Goal: Information Seeking & Learning: Learn about a topic

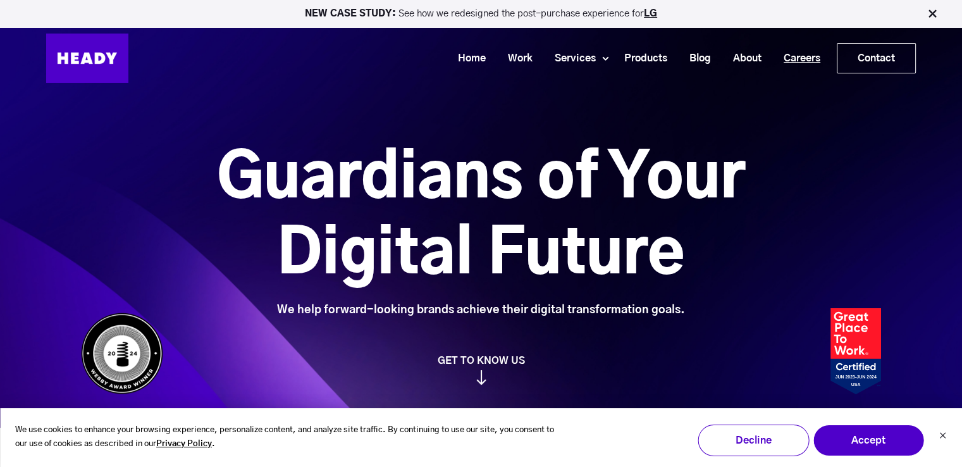
click at [789, 56] on link "Careers" at bounding box center [797, 58] width 59 height 23
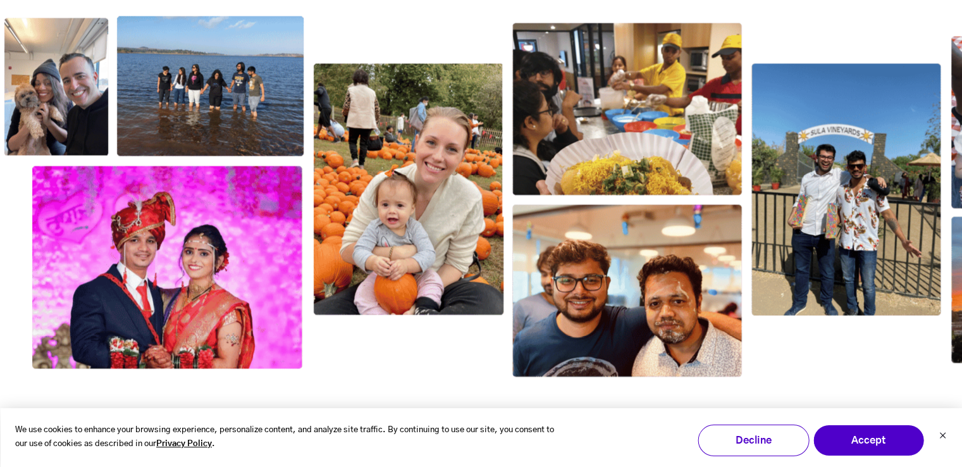
scroll to position [2097, 0]
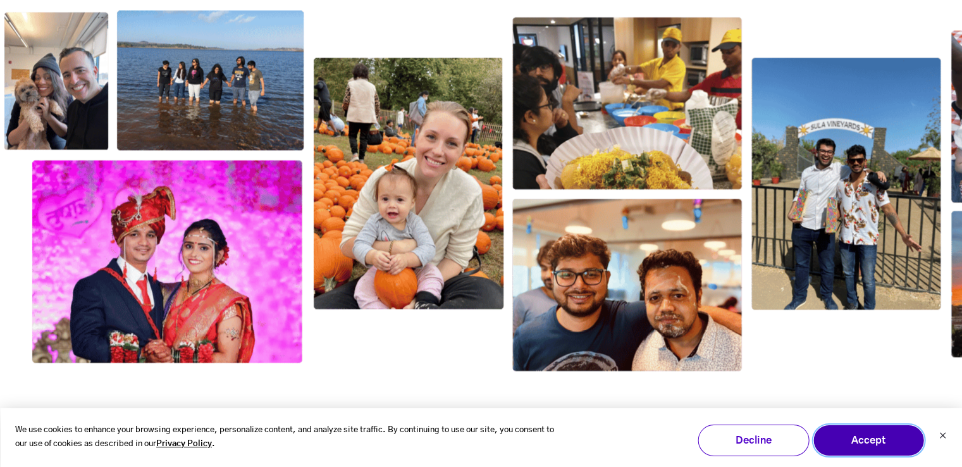
click at [878, 446] on button "Accept" at bounding box center [868, 440] width 111 height 32
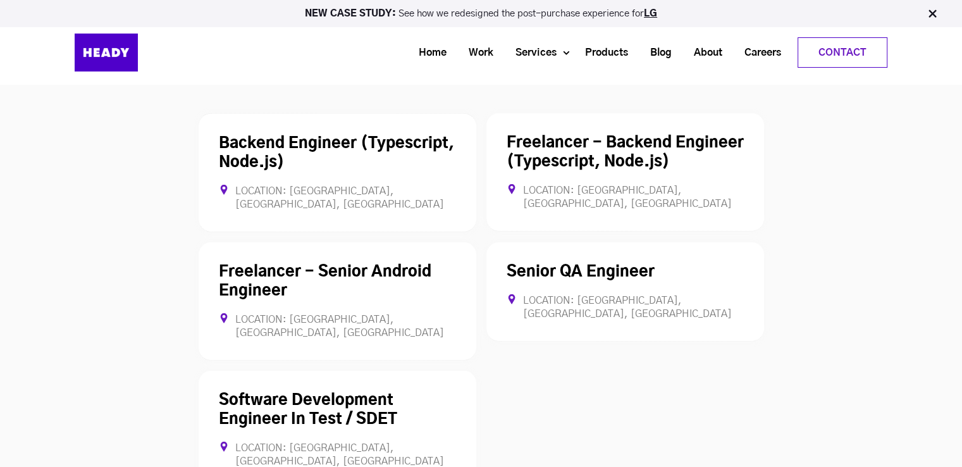
scroll to position [3493, 0]
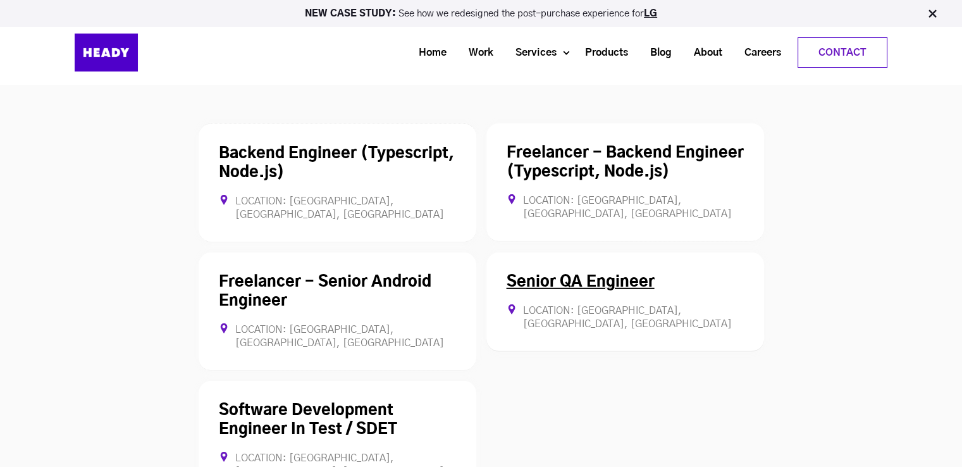
click at [594, 274] on link "Senior QA Engineer" at bounding box center [581, 281] width 148 height 15
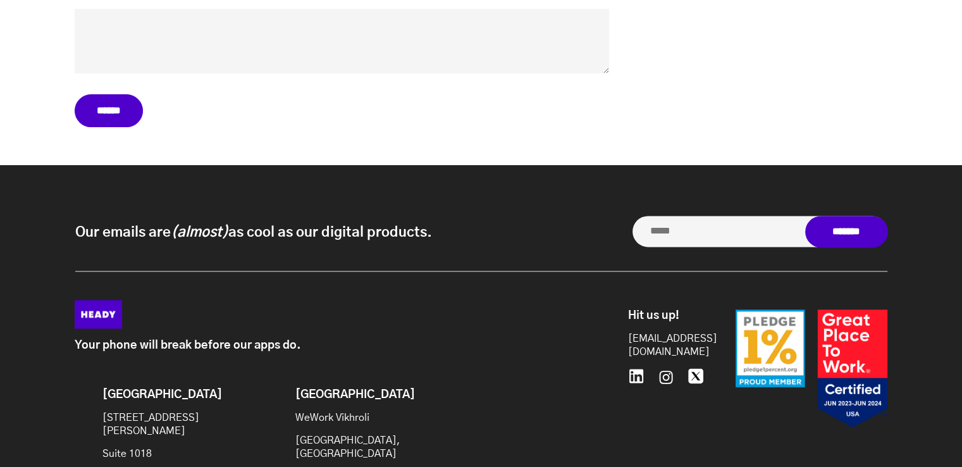
scroll to position [6519, 0]
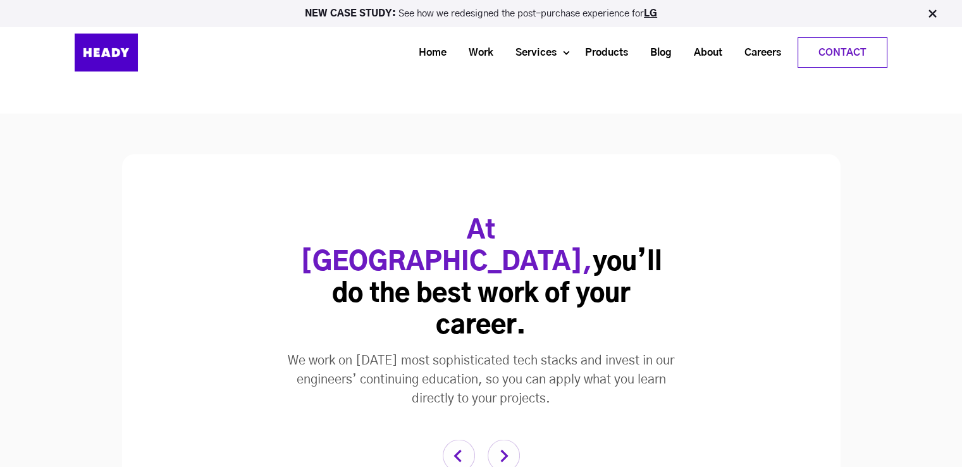
click at [428, 351] on div "We work on [DATE] most sophisticated tech stacks and invest in our engineers’ c…" at bounding box center [481, 379] width 411 height 57
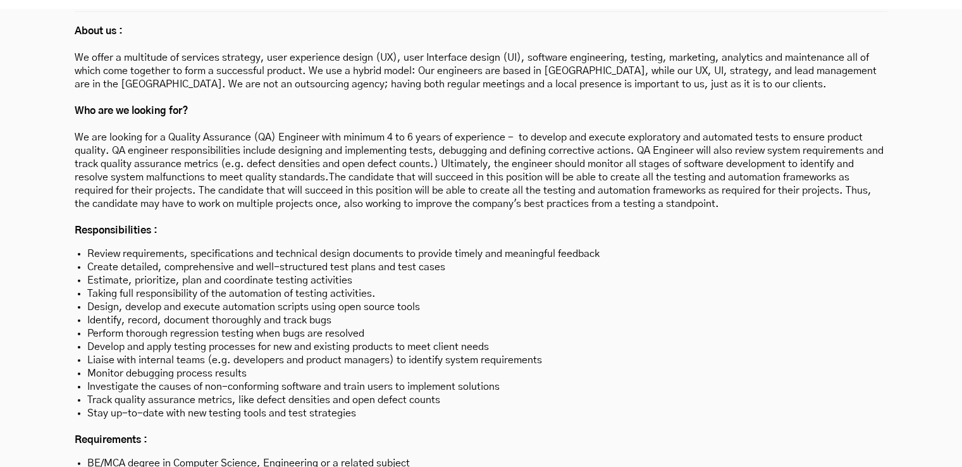
scroll to position [3651, 0]
drag, startPoint x: 85, startPoint y: 184, endPoint x: 357, endPoint y: 348, distance: 317.0
click at [357, 348] on ul "Review requirements, specifications and technical design documents to provide t…" at bounding box center [481, 332] width 813 height 173
copy ul "Review requirements, specifications and technical design documents to provide t…"
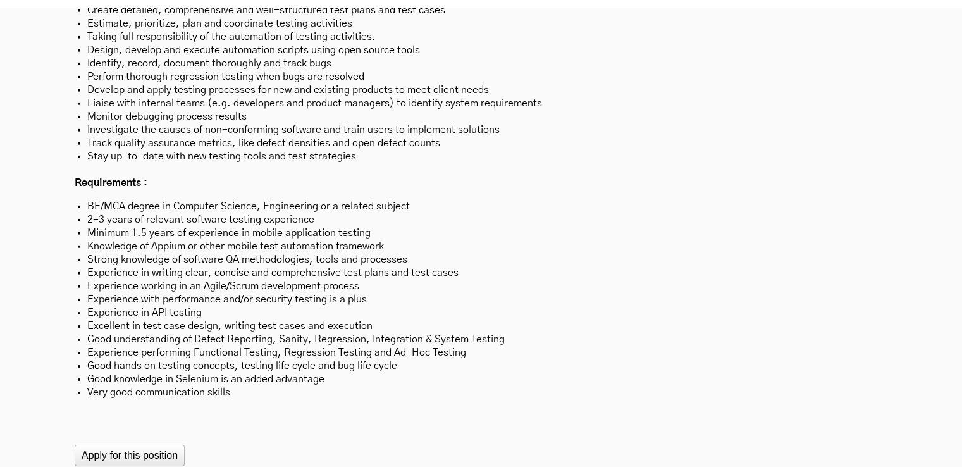
scroll to position [3940, 0]
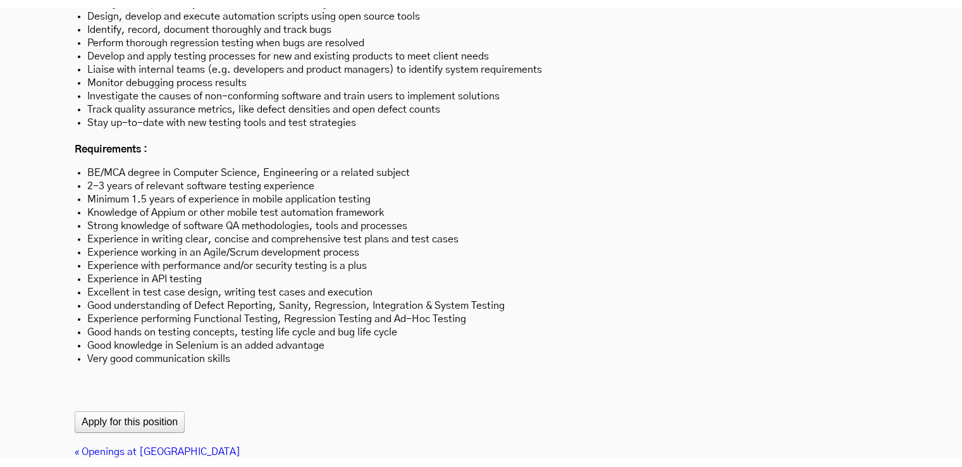
click at [734, 193] on li "Minimum 1.5 years of experience in mobile application testing" at bounding box center [480, 199] width 787 height 13
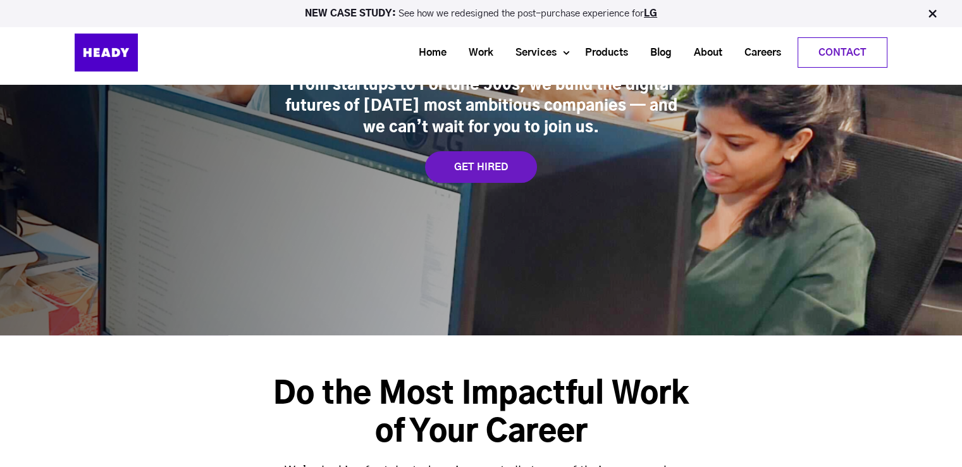
scroll to position [0, 0]
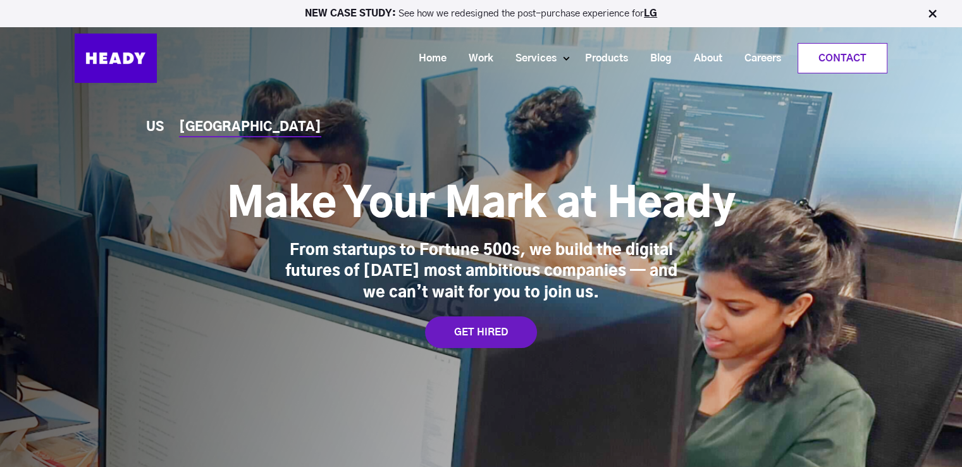
click at [865, 50] on link "Contact" at bounding box center [842, 58] width 89 height 29
